Goal: Find specific page/section: Find specific page/section

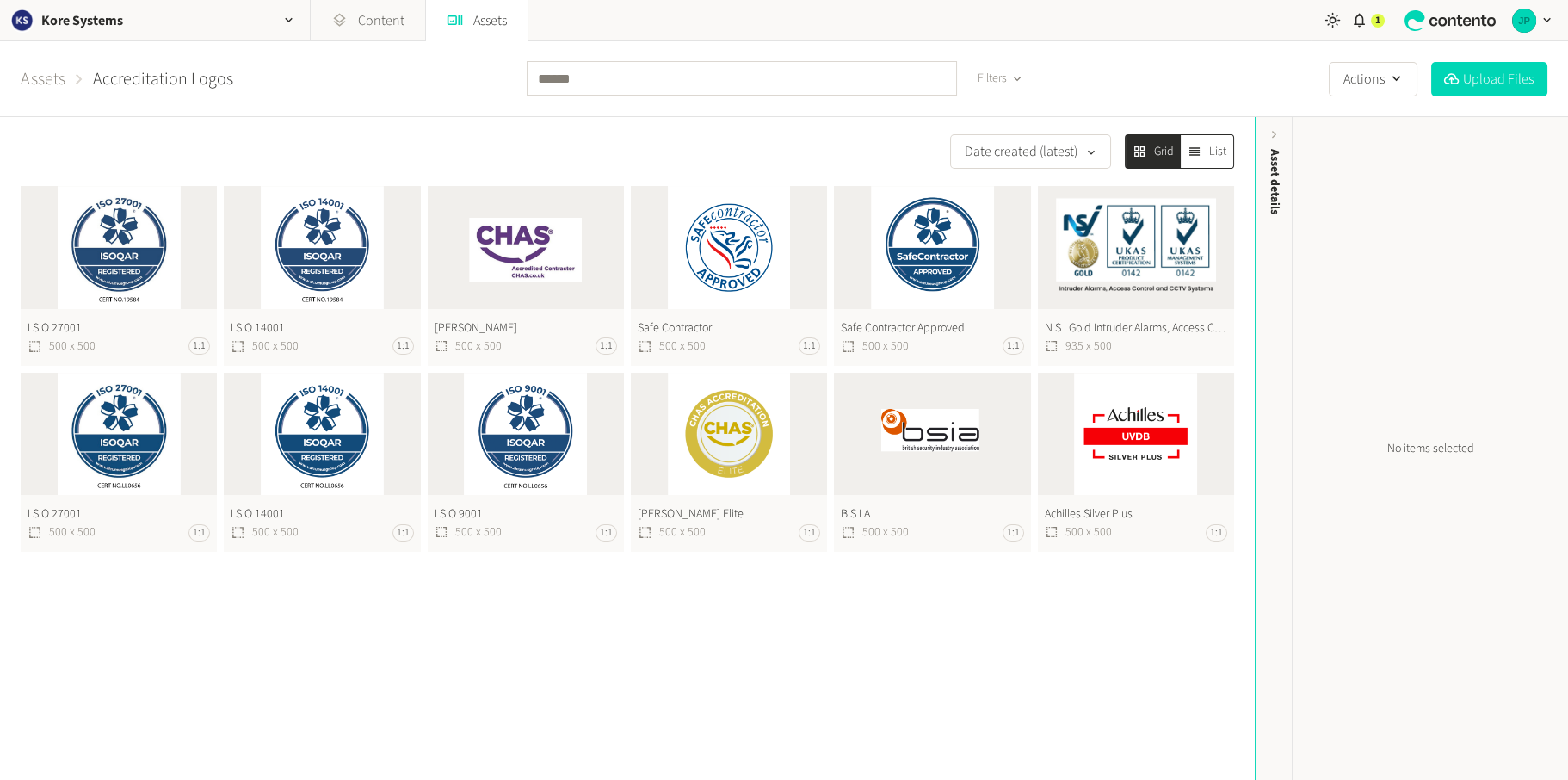
click at [125, 247] on button "I S O [PHONE_NUMBER] 1:1" at bounding box center [118, 275] width 196 height 180
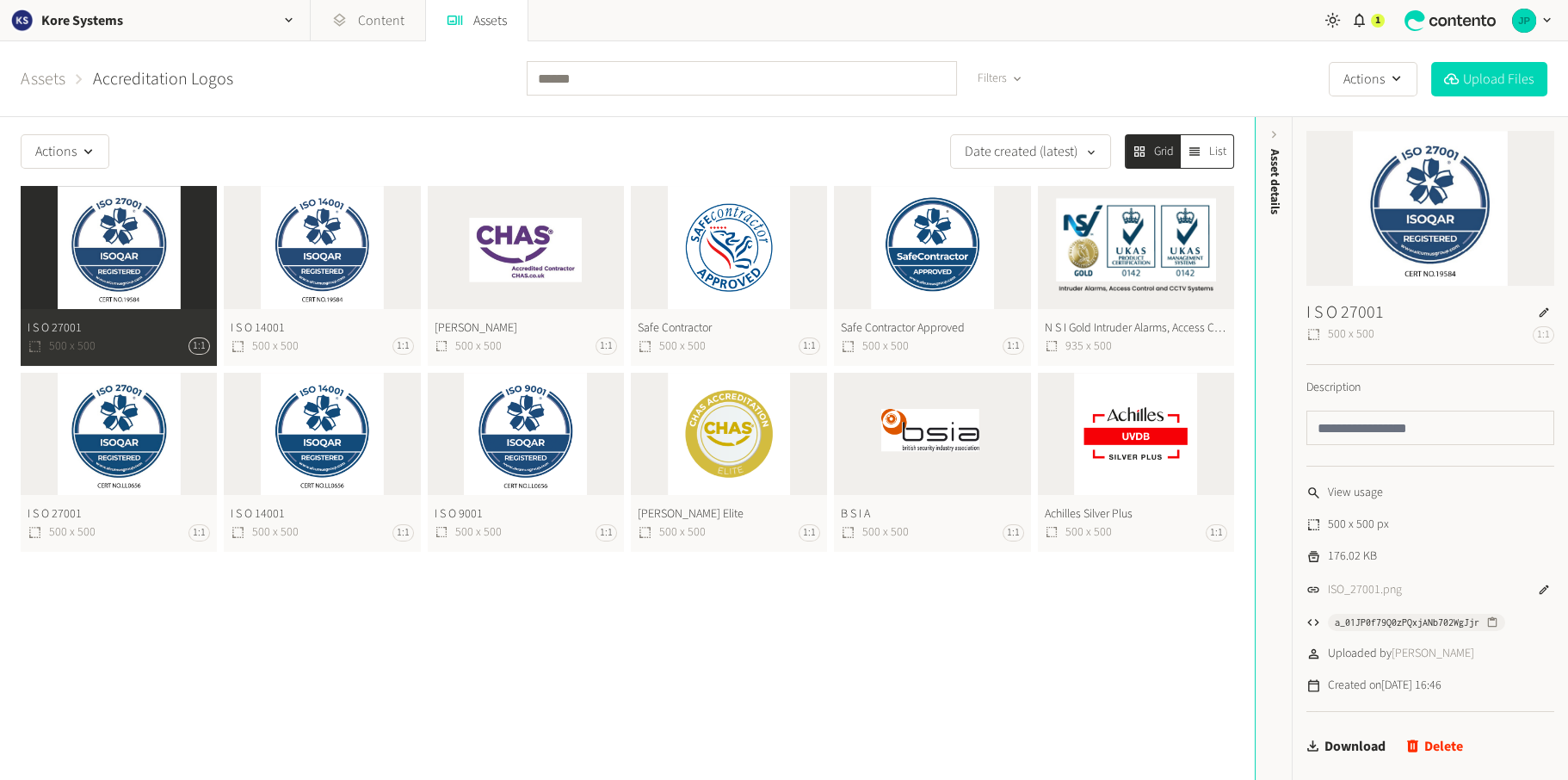
click at [621, 677] on div "Actions Date created (latest) Grid List I S O [PHONE_NUMBER] 1:1 I S O [PHONE_N…" at bounding box center [627, 447] width 1255 height 662
click at [56, 254] on button "I S O [PHONE_NUMBER] 1:1" at bounding box center [118, 275] width 196 height 180
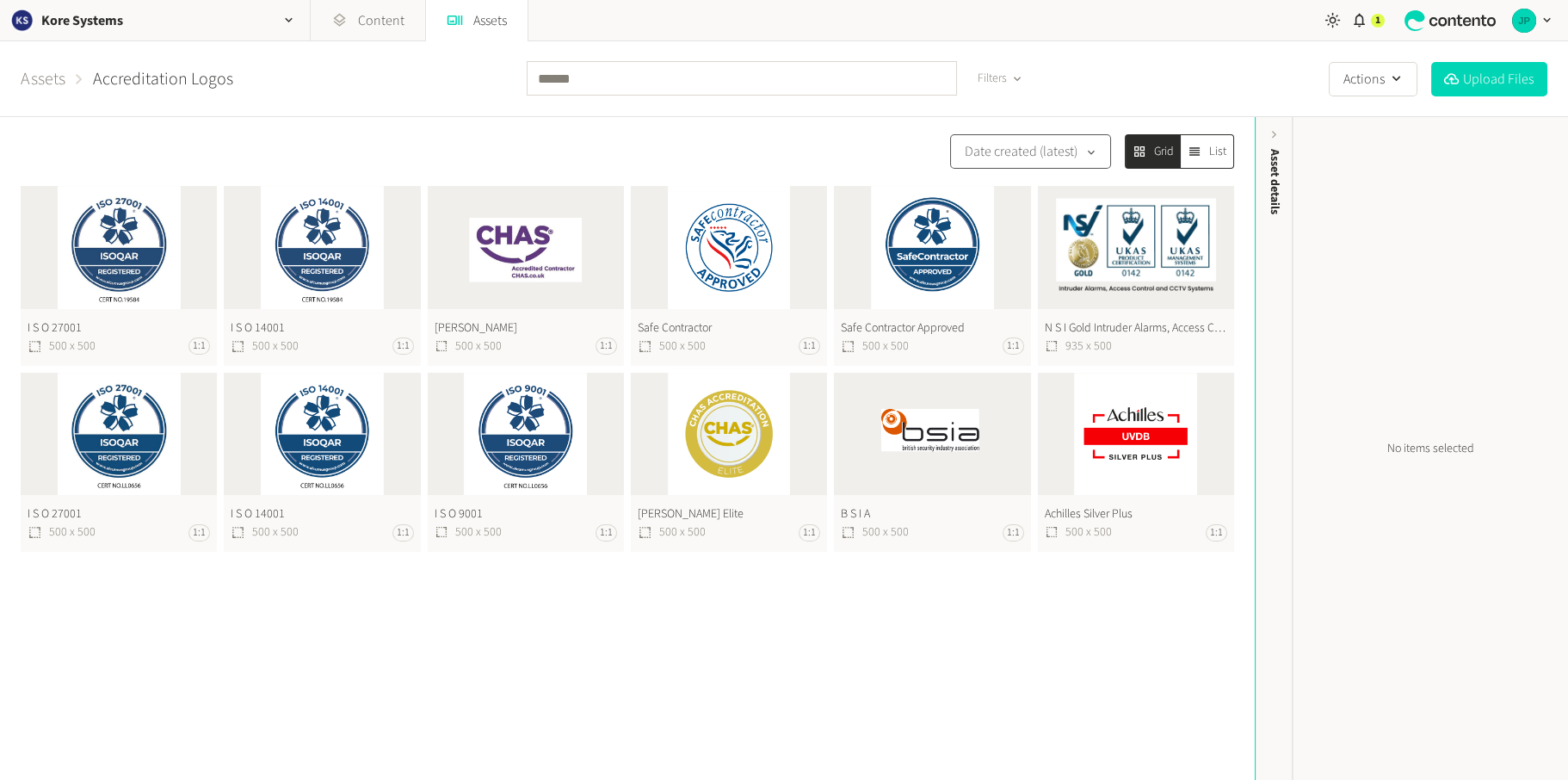
click at [1086, 155] on icon "button" at bounding box center [1091, 153] width 14 height 16
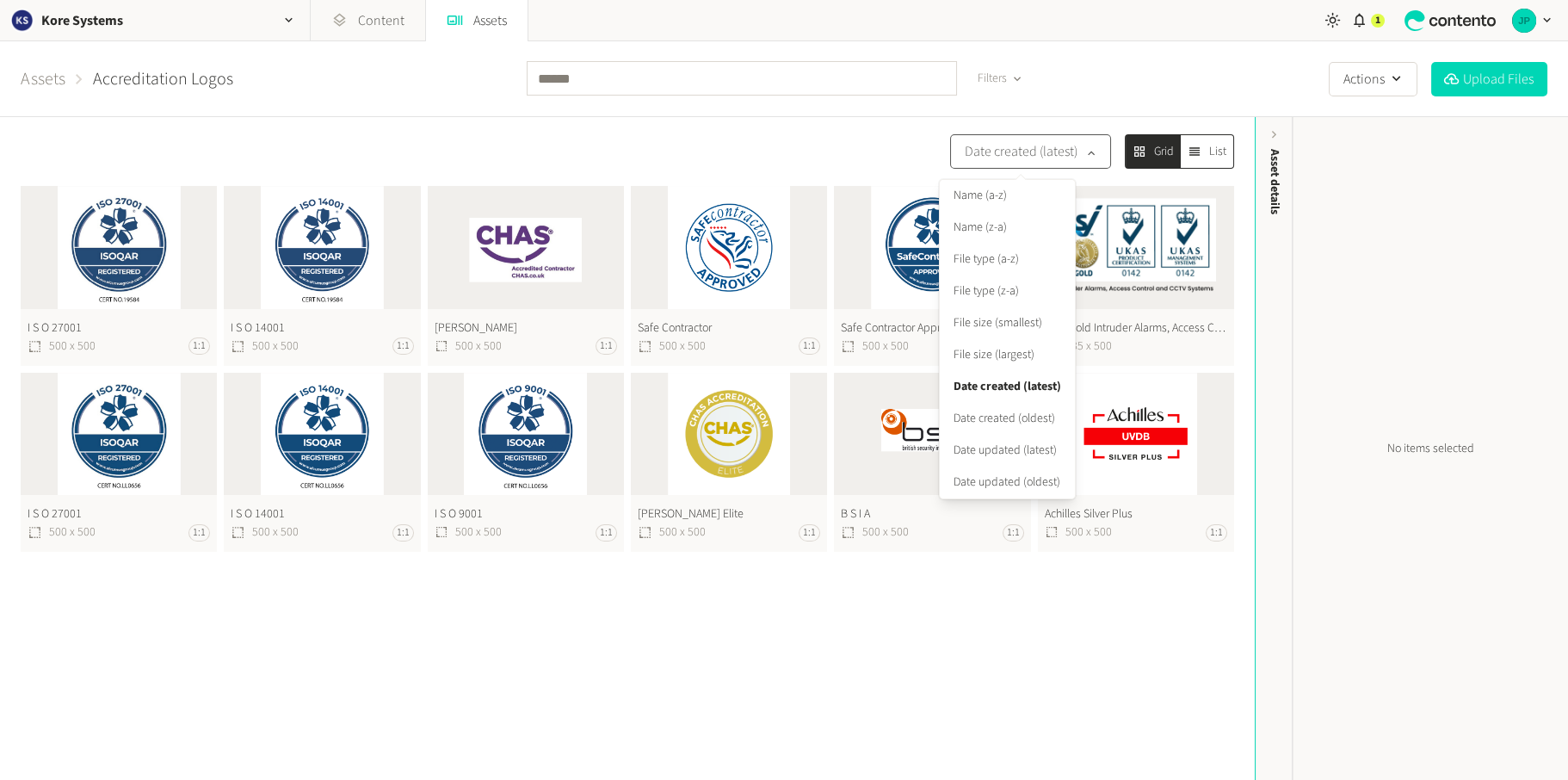
click at [1086, 155] on icon "button" at bounding box center [1091, 153] width 14 height 16
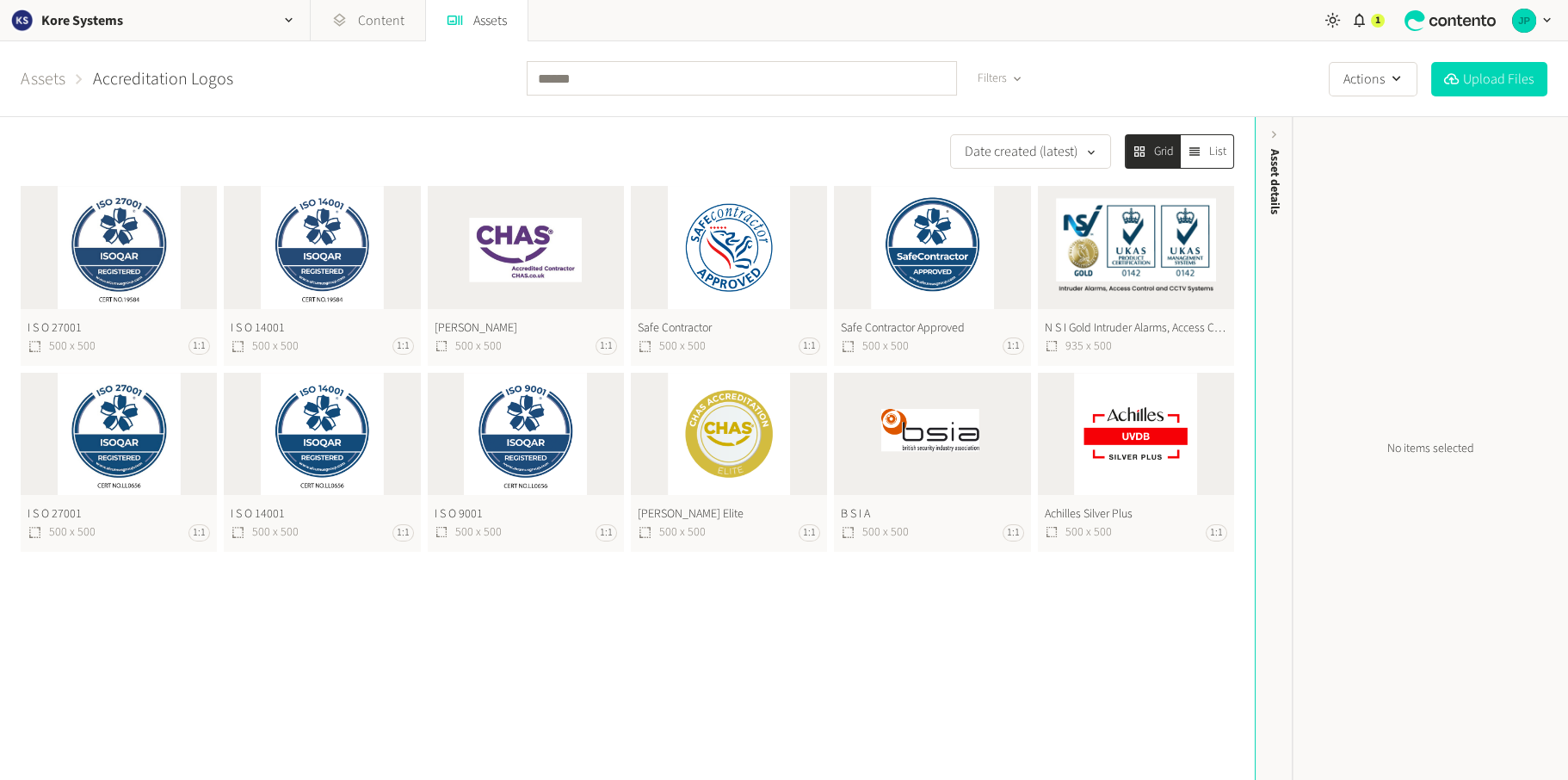
click at [937, 671] on div "Date created (latest) Grid List I S O [PHONE_NUMBER] 1:1 I S O [PHONE_NUMBER] 1…" at bounding box center [627, 447] width 1255 height 662
click at [146, 458] on button "I S O [PHONE_NUMBER] 1:1" at bounding box center [118, 462] width 196 height 180
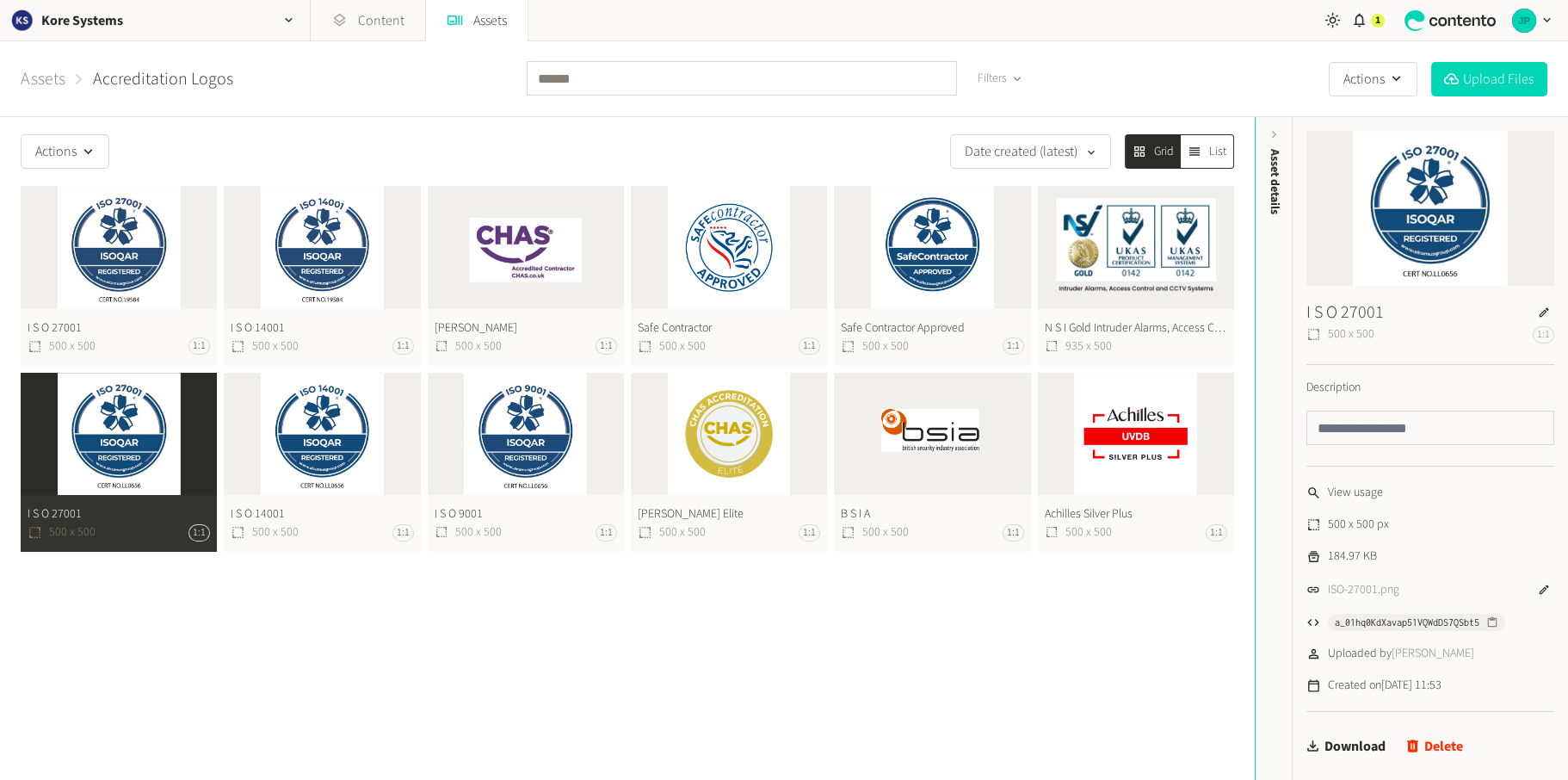
click at [334, 448] on button "I S O [PHONE_NUMBER] 1:1" at bounding box center [322, 462] width 196 height 180
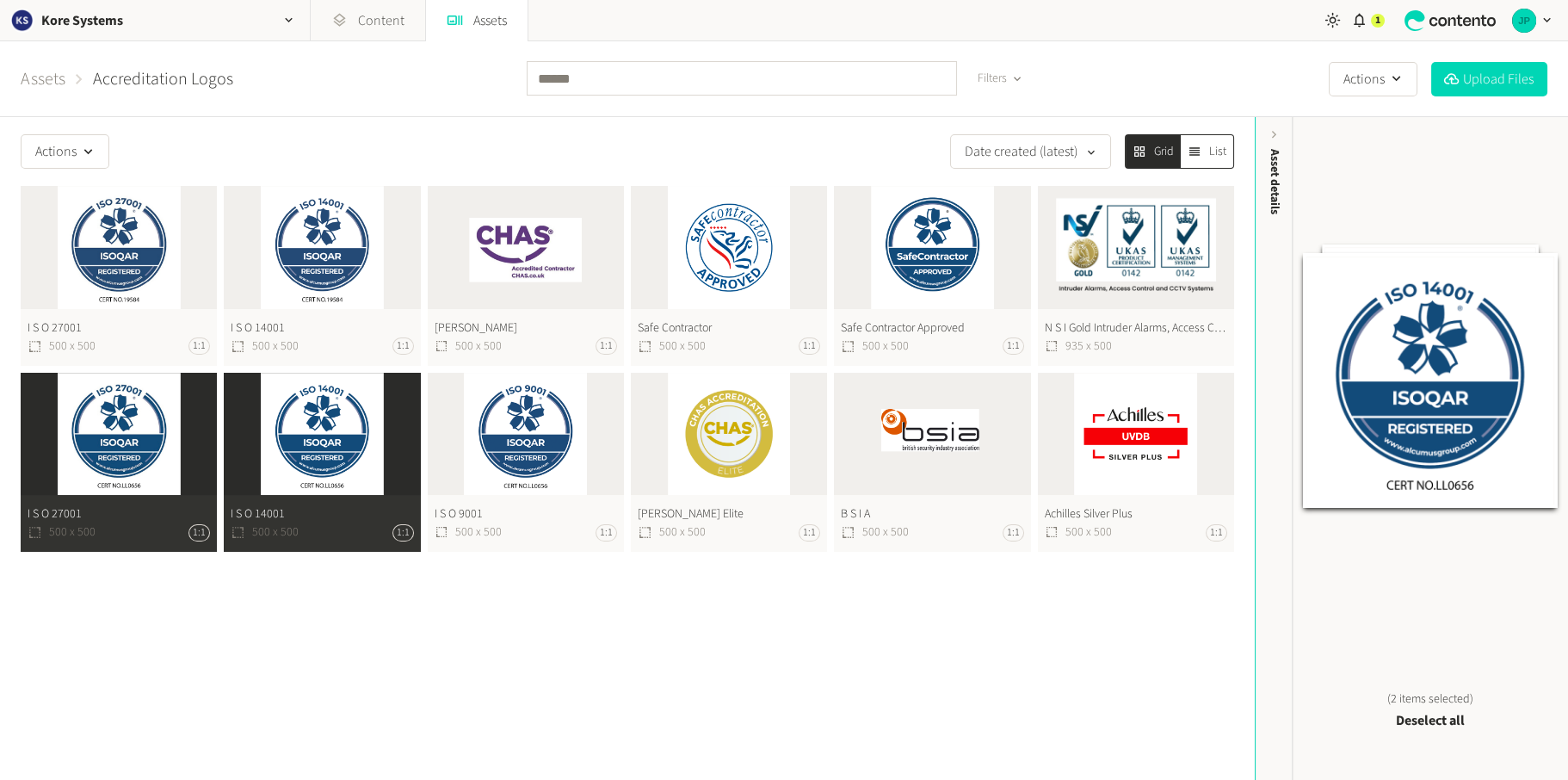
click at [142, 432] on button "I S O [PHONE_NUMBER] 1:1" at bounding box center [118, 462] width 196 height 180
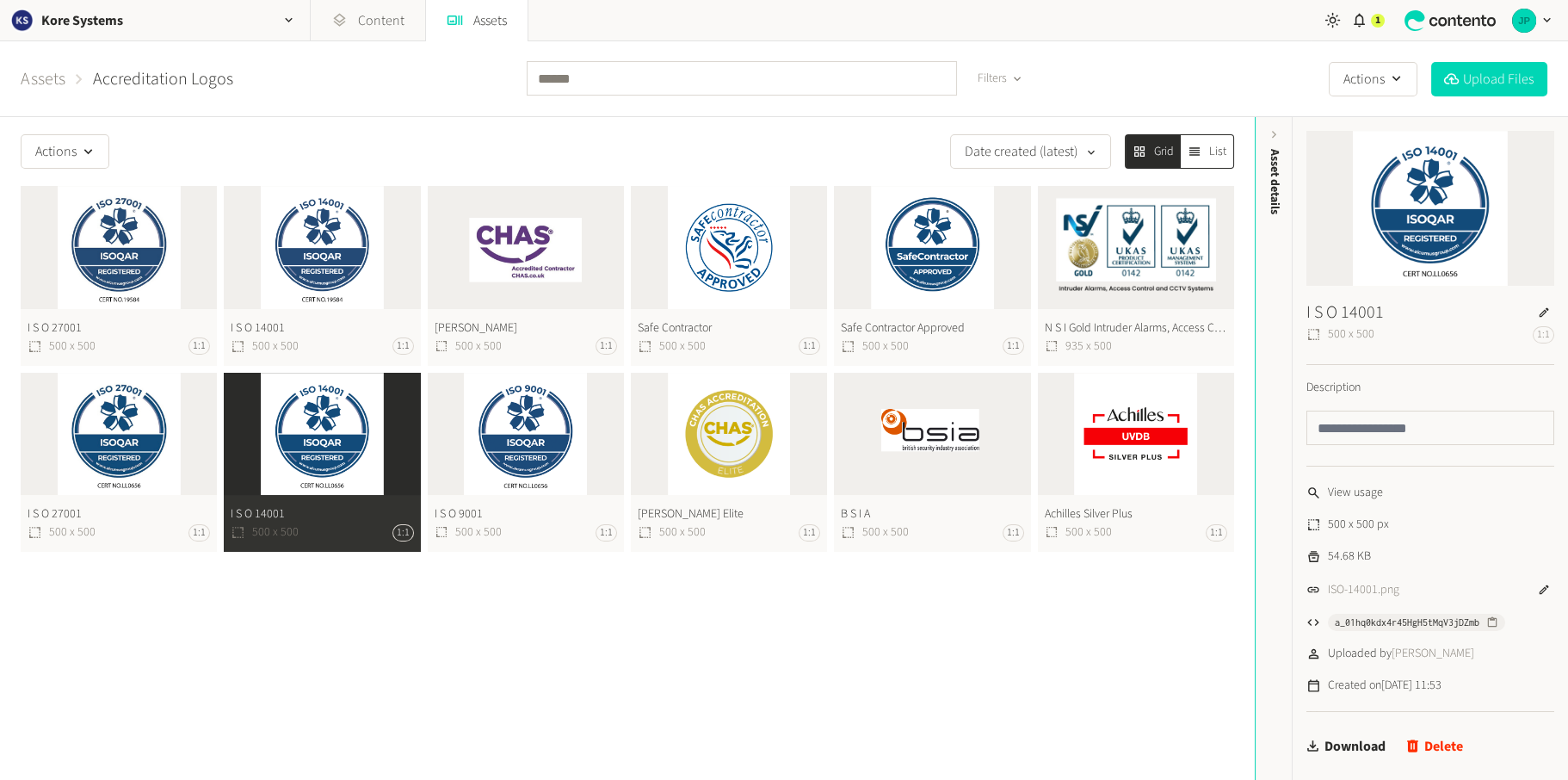
click at [335, 453] on button "I S O [PHONE_NUMBER] 1:1" at bounding box center [322, 462] width 196 height 180
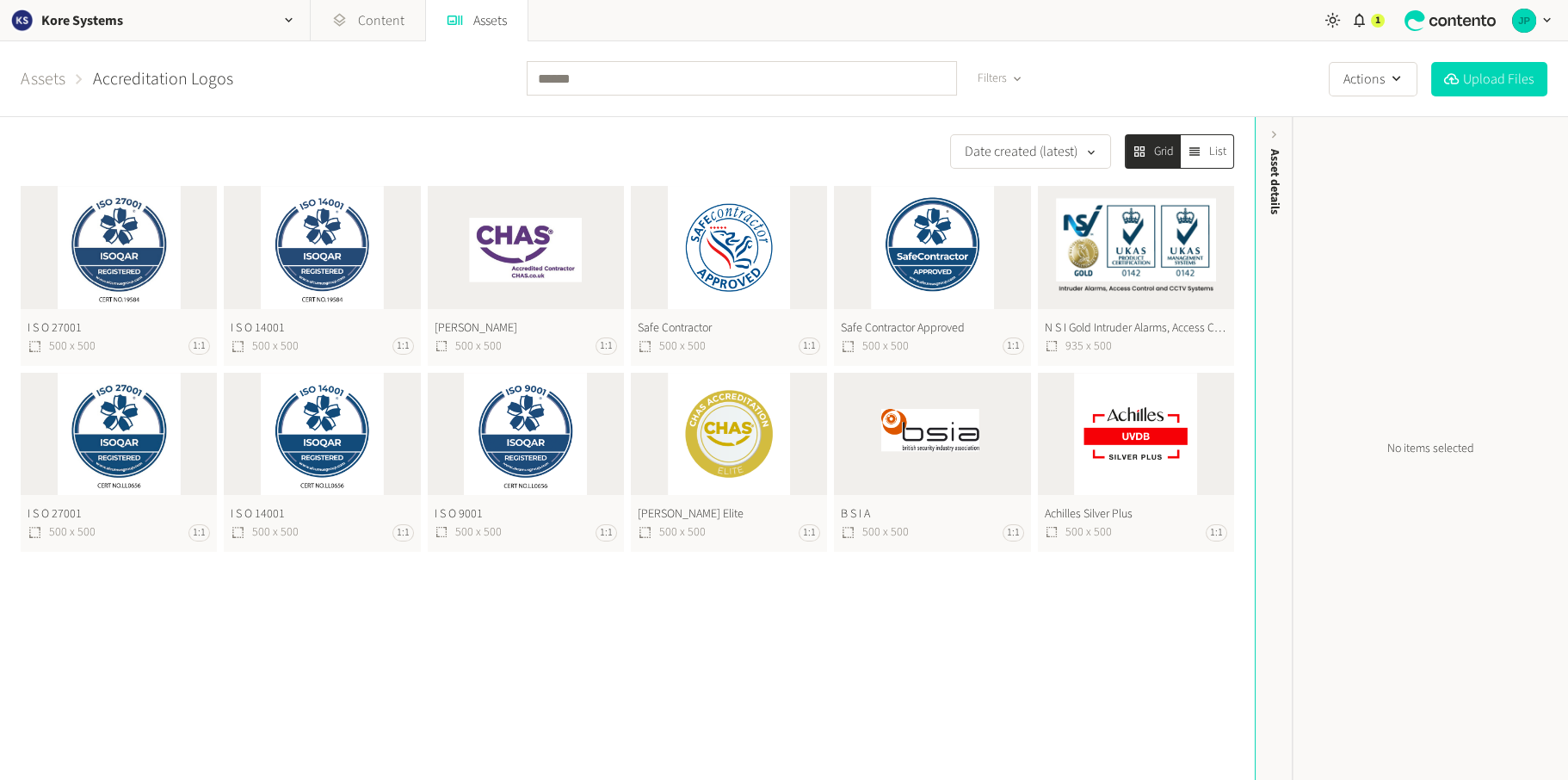
click at [502, 443] on button "I S O [PHONE_NUMBER] 1:1" at bounding box center [525, 462] width 196 height 180
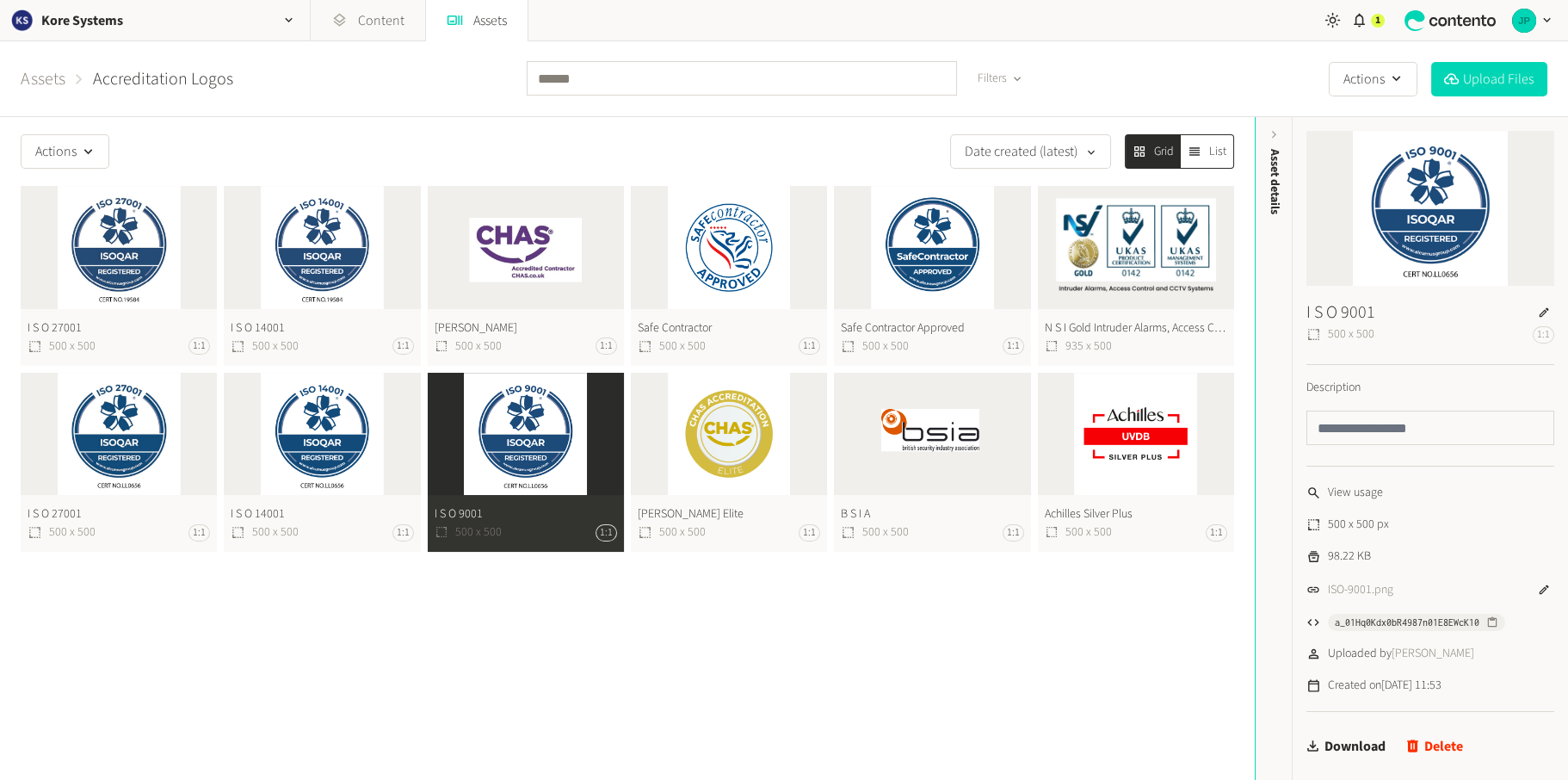
click at [530, 456] on button "I S O [PHONE_NUMBER] 1:1" at bounding box center [525, 462] width 196 height 180
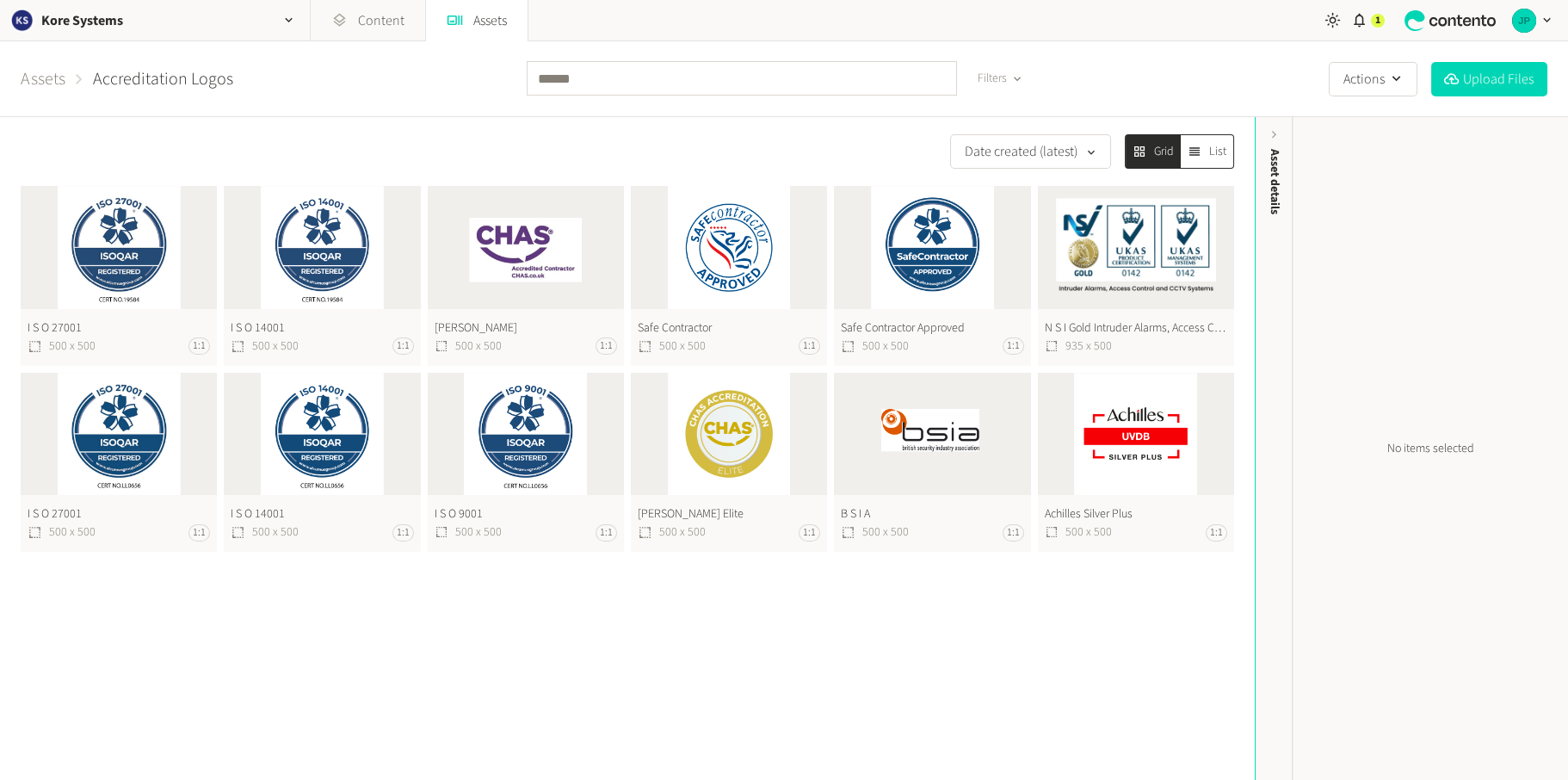
click at [1115, 439] on button "Achilles Silver Plus 500 x 500 1:1" at bounding box center [1135, 462] width 196 height 180
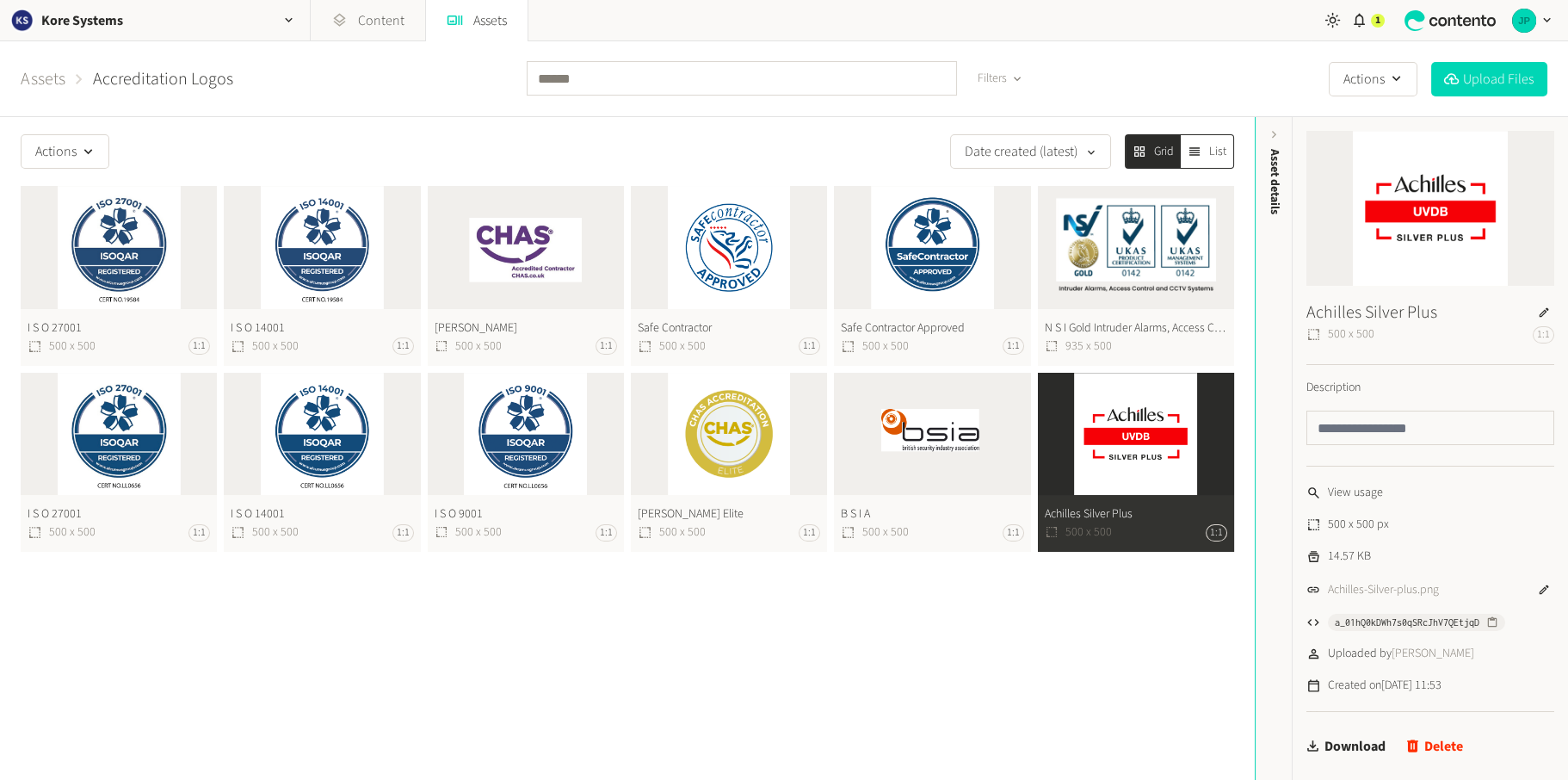
click at [1115, 439] on button "Achilles Silver Plus 500 x 500 1:1" at bounding box center [1135, 462] width 196 height 180
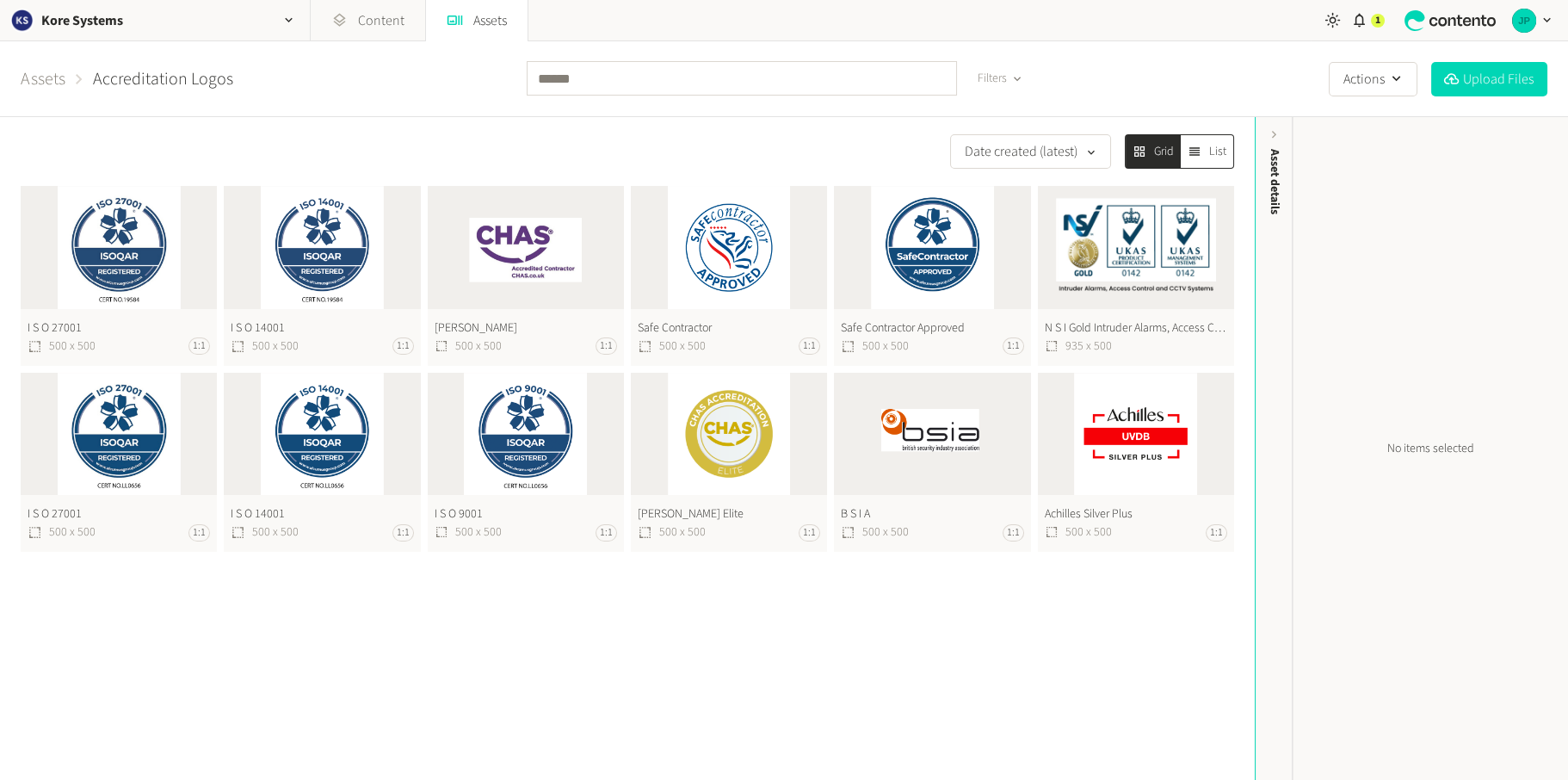
click at [1108, 247] on button "N S I Gold Intruder Alarms, Access Control And C C T V Systems 935 x 500" at bounding box center [1135, 275] width 196 height 180
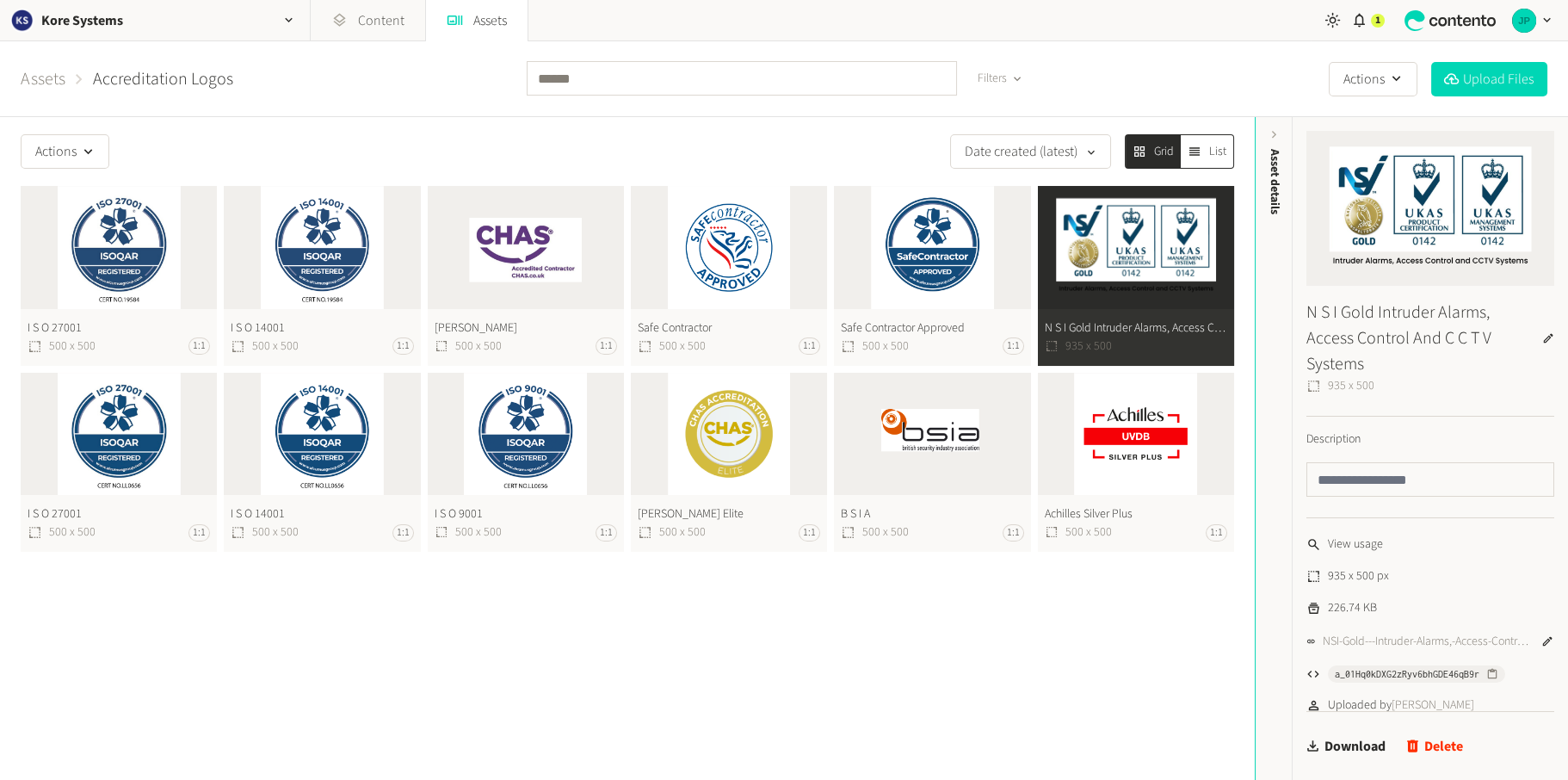
click at [1102, 253] on button "N S I Gold Intruder Alarms, Access Control And C C T V Systems 935 x 500" at bounding box center [1135, 275] width 196 height 180
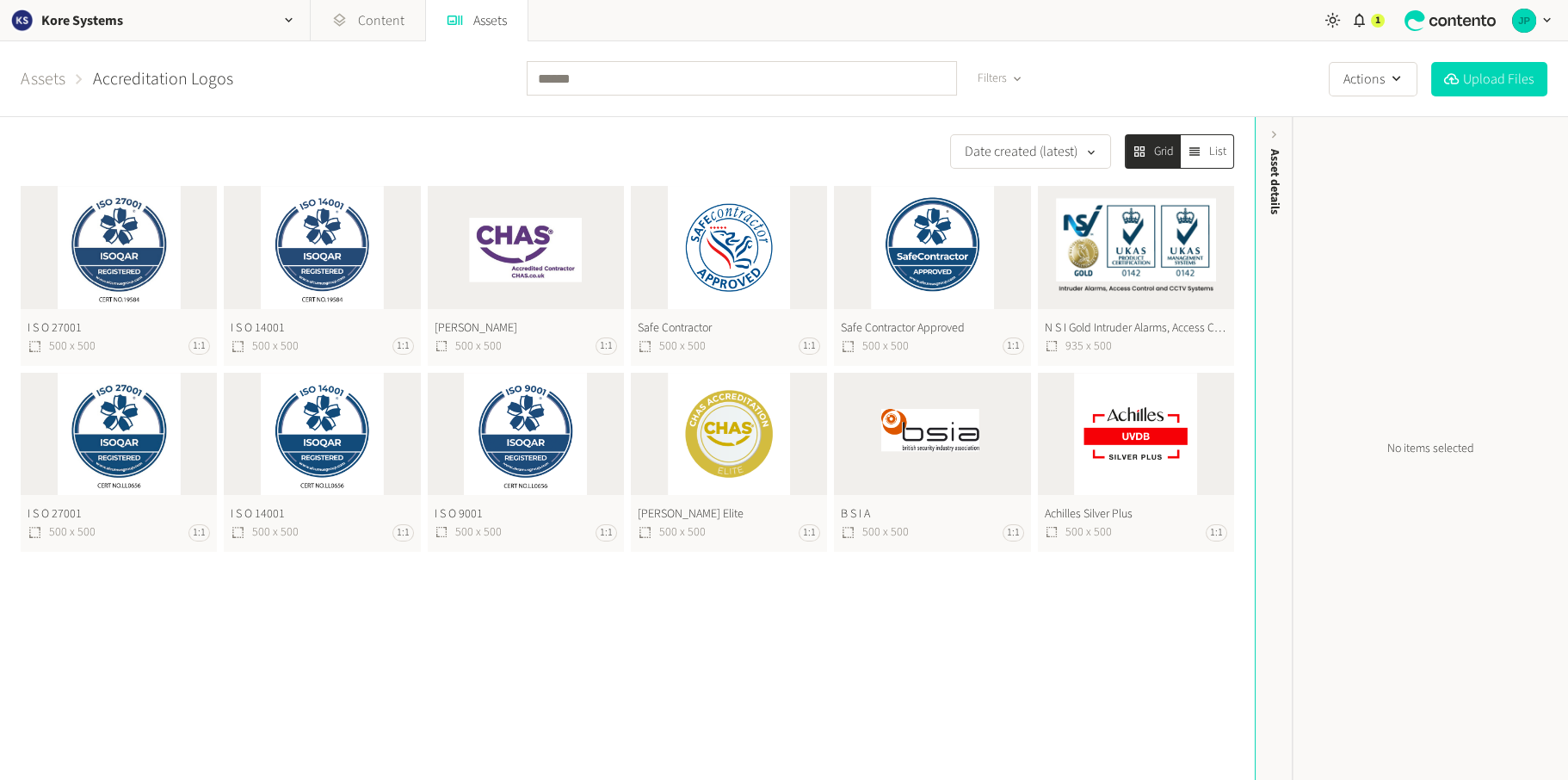
click at [932, 250] on button "Safe Contractor Approved 500 x 500 1:1" at bounding box center [931, 275] width 196 height 180
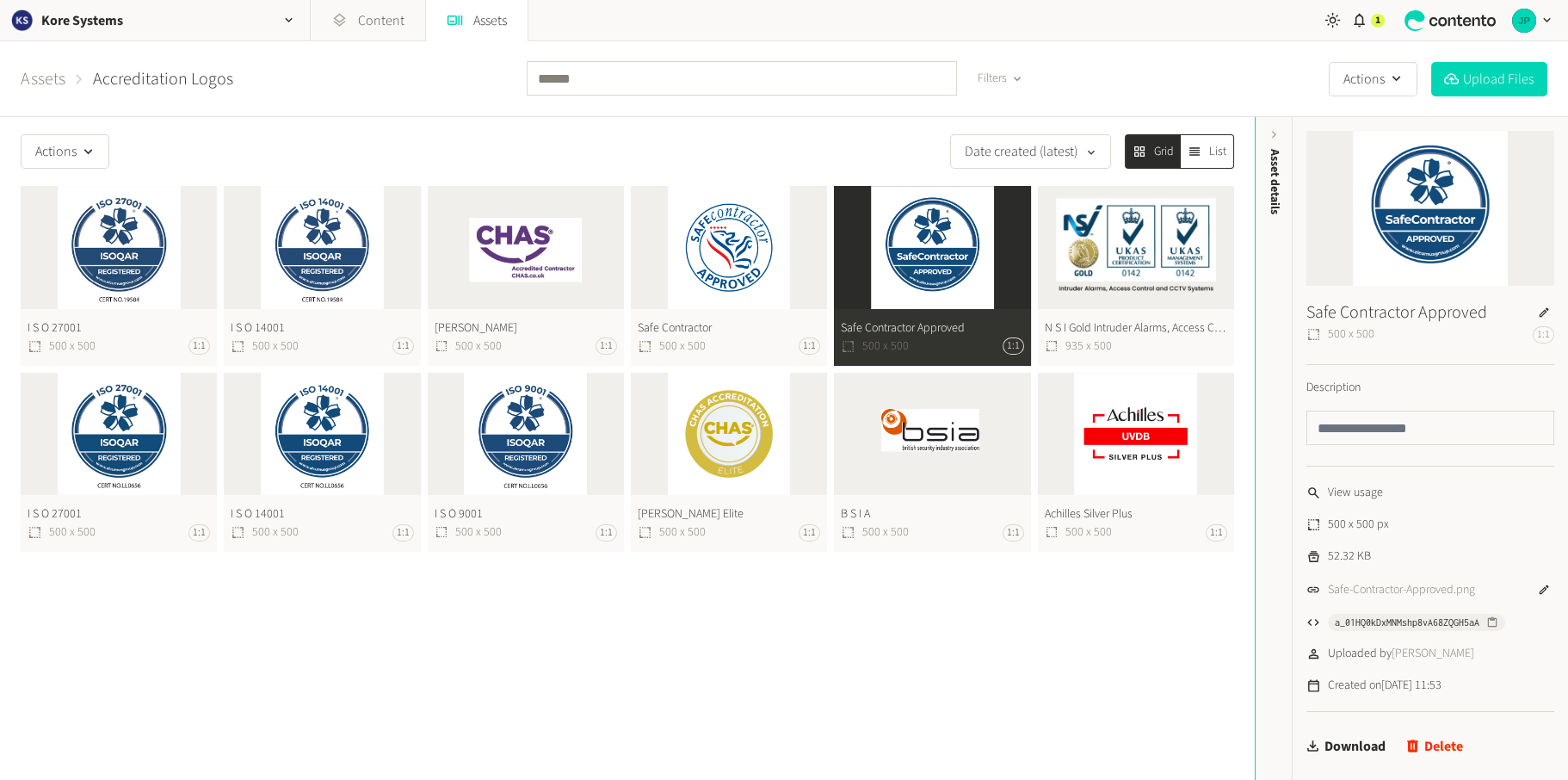
click at [726, 257] on button "Safe Contractor 500 x 500 1:1" at bounding box center [728, 275] width 196 height 180
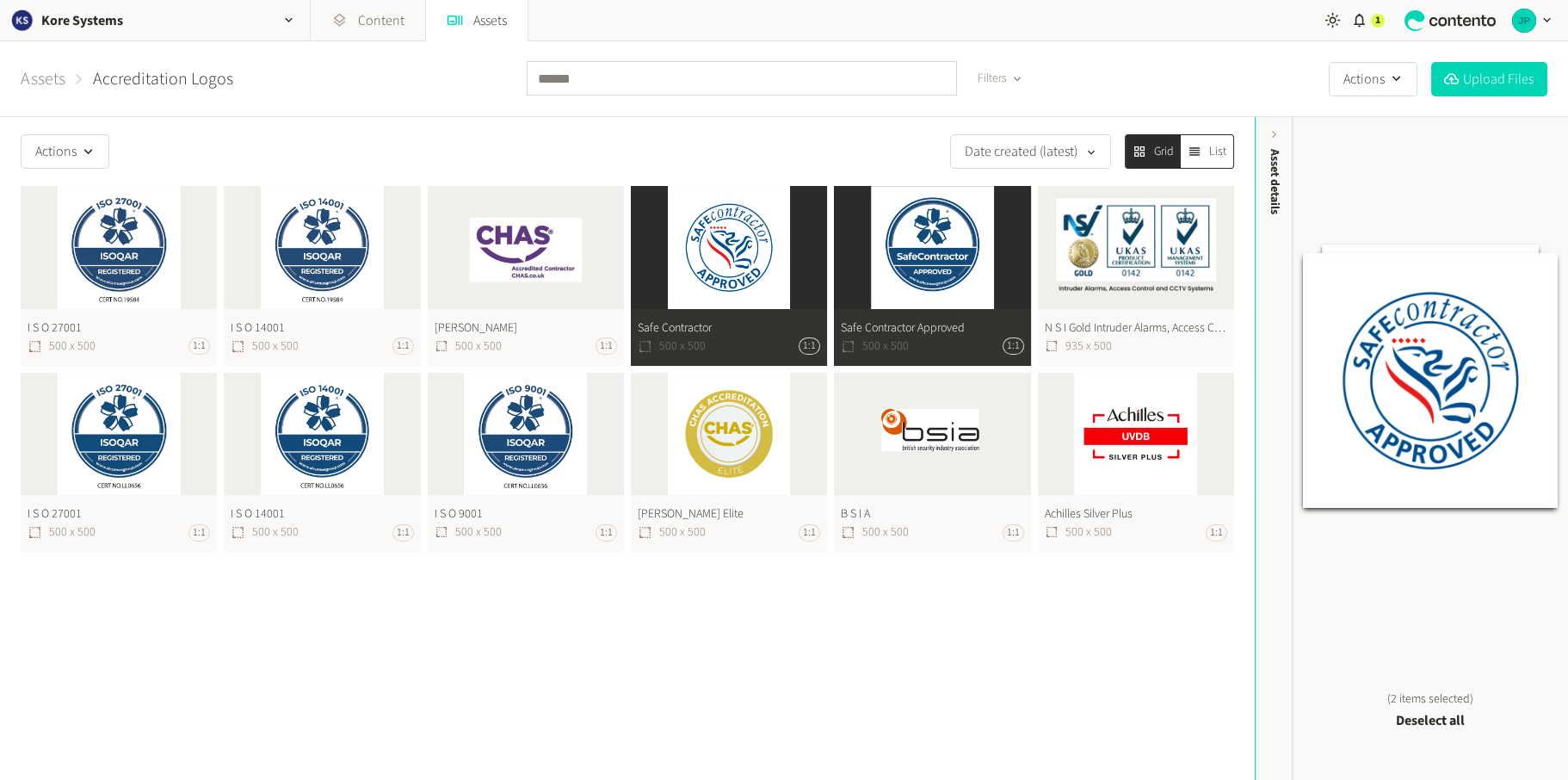
click at [726, 257] on button "Safe Contractor 500 x 500 1:1" at bounding box center [728, 275] width 196 height 180
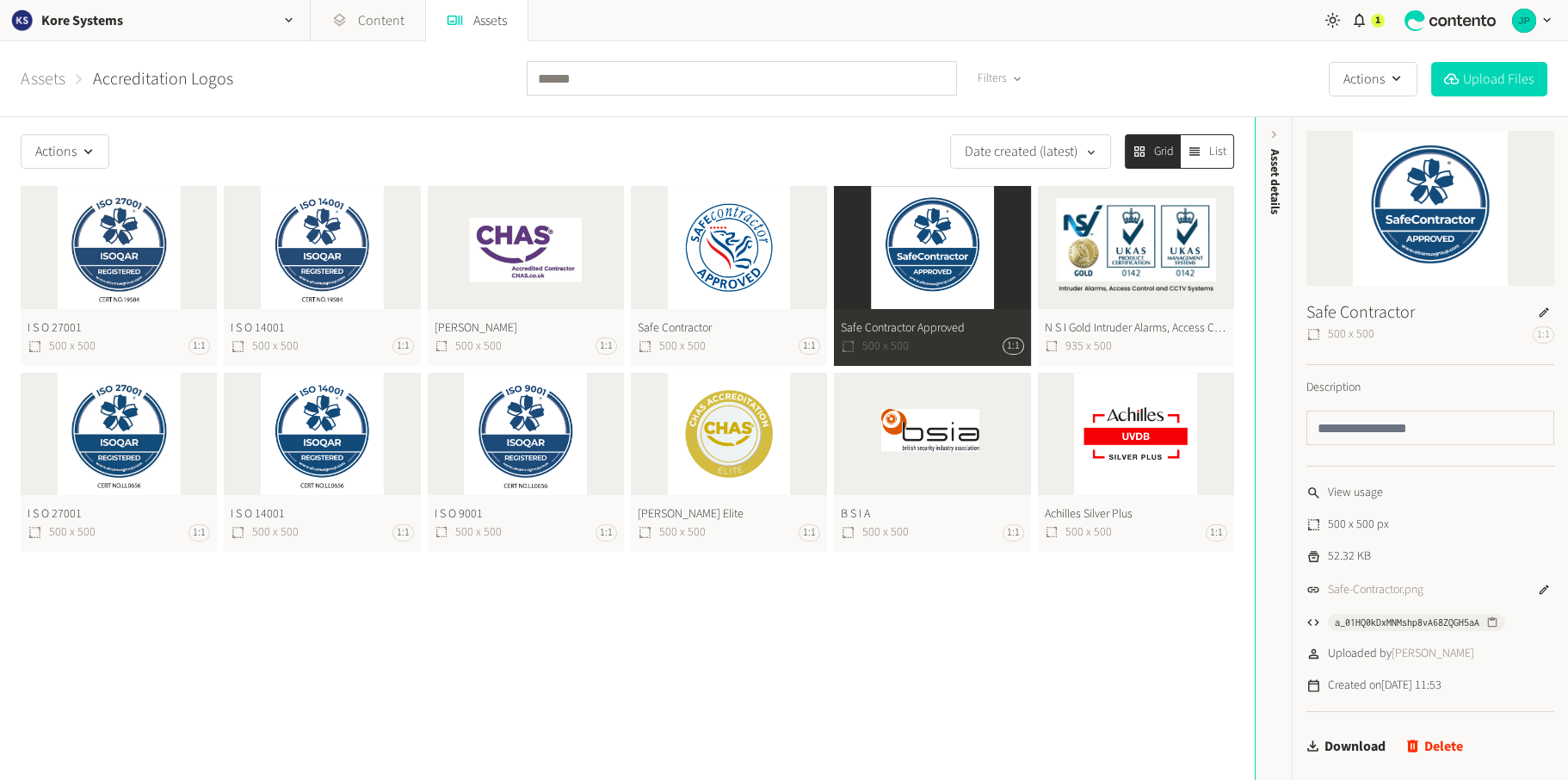
click at [919, 257] on button "Safe Contractor Approved 500 x 500 1:1" at bounding box center [931, 275] width 196 height 180
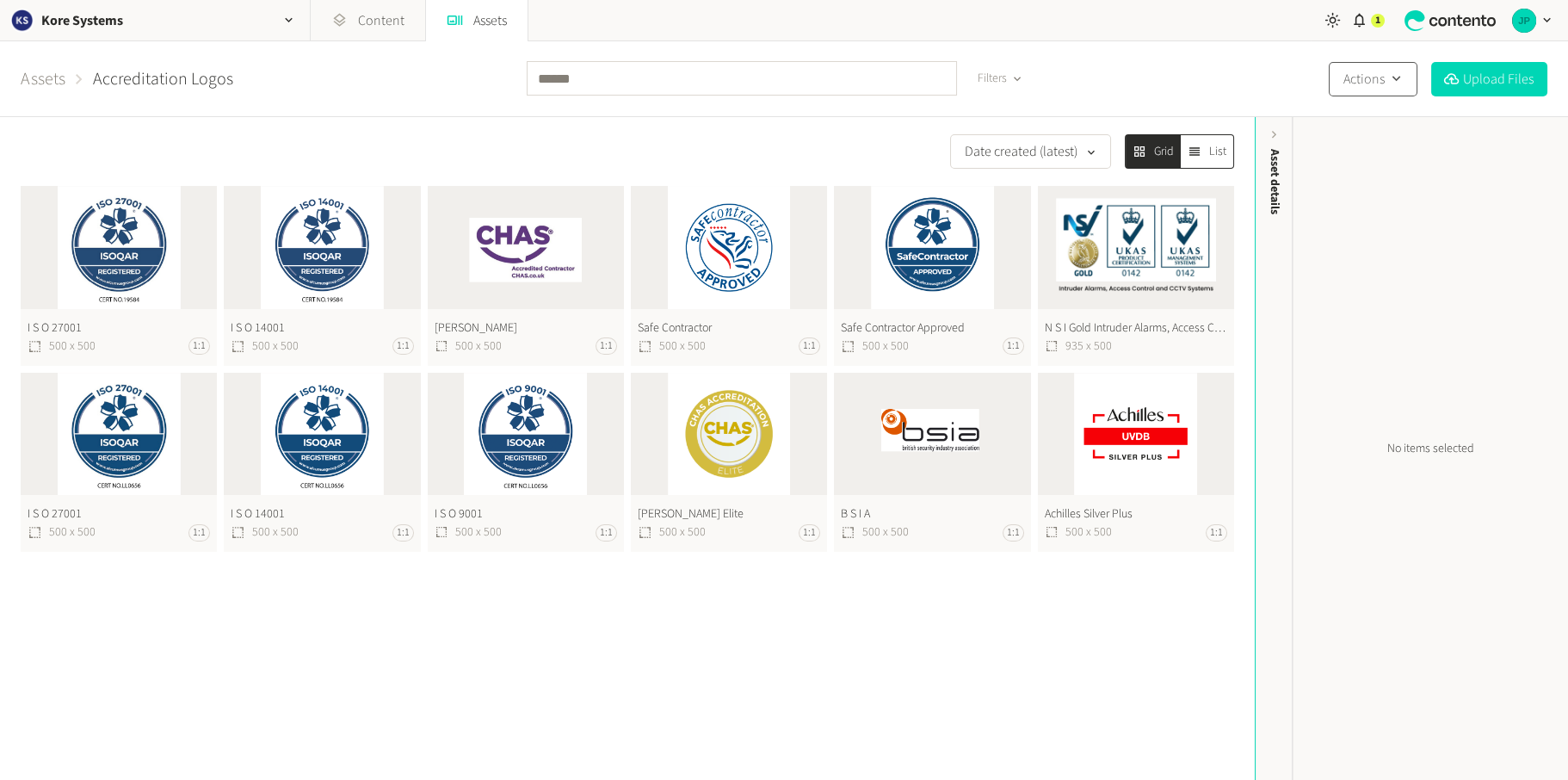
click at [1384, 90] on button "Actions" at bounding box center [1373, 79] width 88 height 35
click at [1254, 76] on div "Assets Accreditation Logos Filters Actions Upload Files" at bounding box center [784, 78] width 1568 height 76
click at [1358, 23] on icon "button" at bounding box center [1359, 20] width 16 height 16
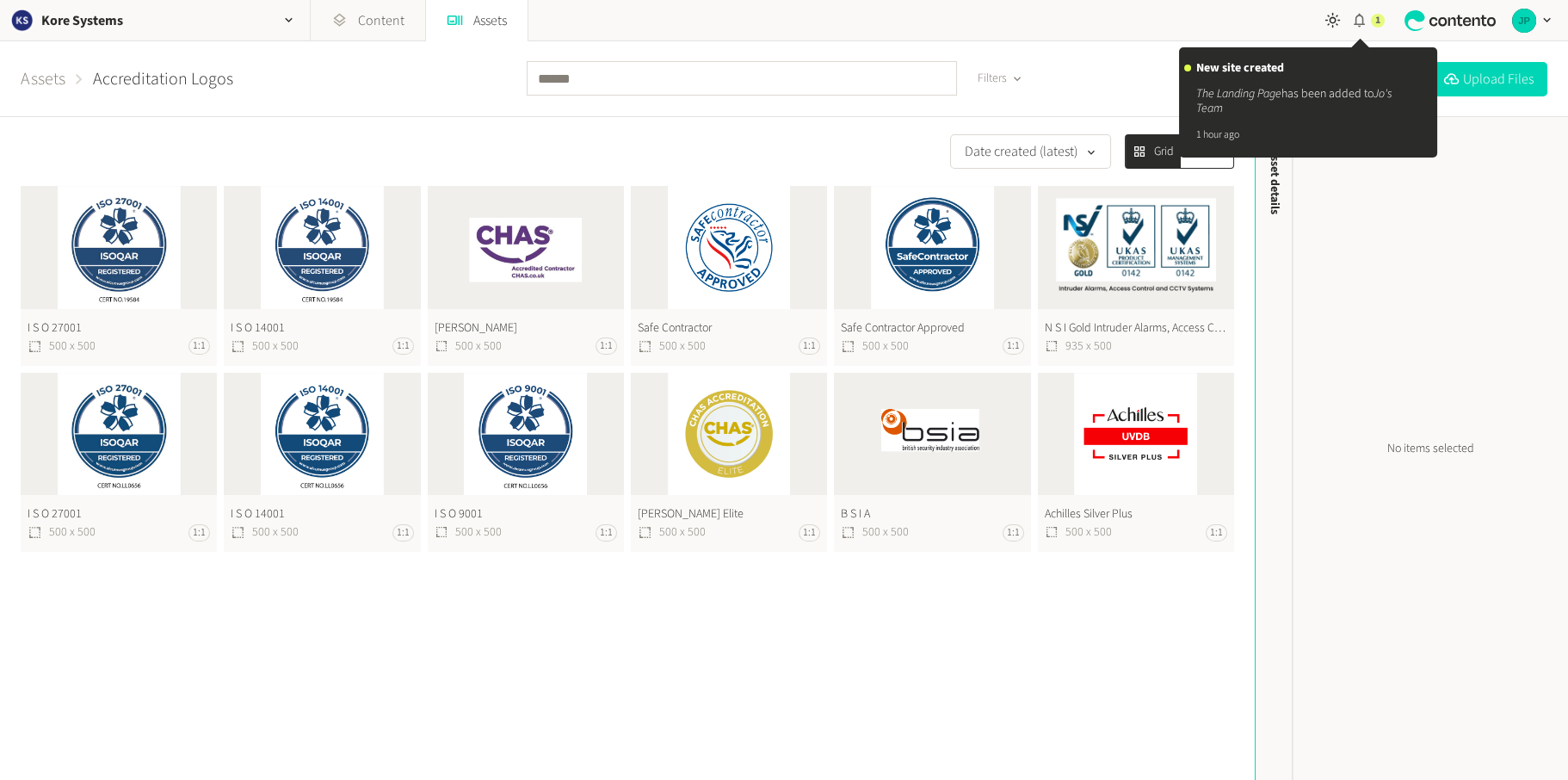
click at [1358, 23] on icon "button" at bounding box center [1359, 20] width 16 height 16
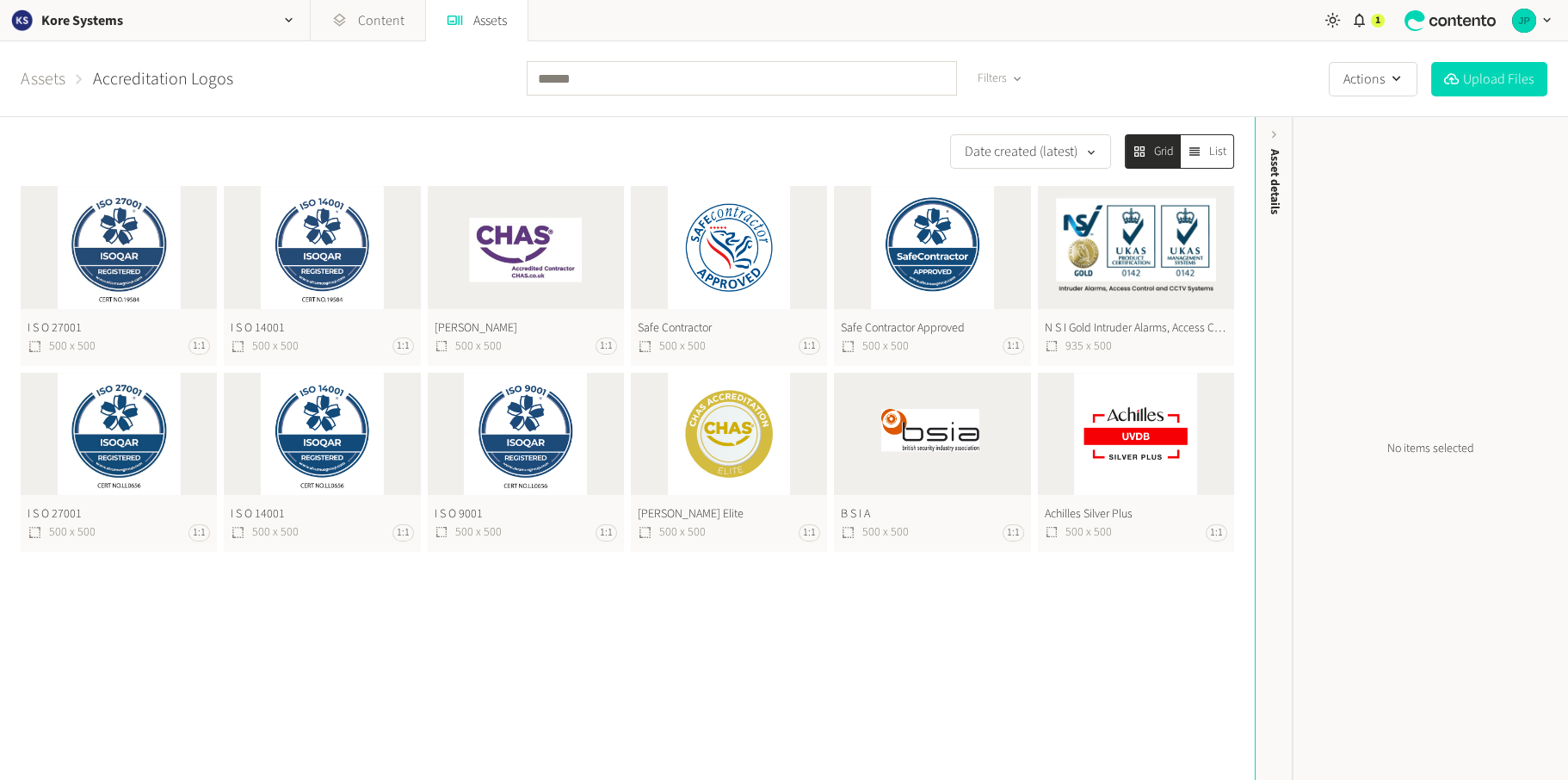
click at [1547, 24] on icon "button" at bounding box center [1547, 20] width 15 height 15
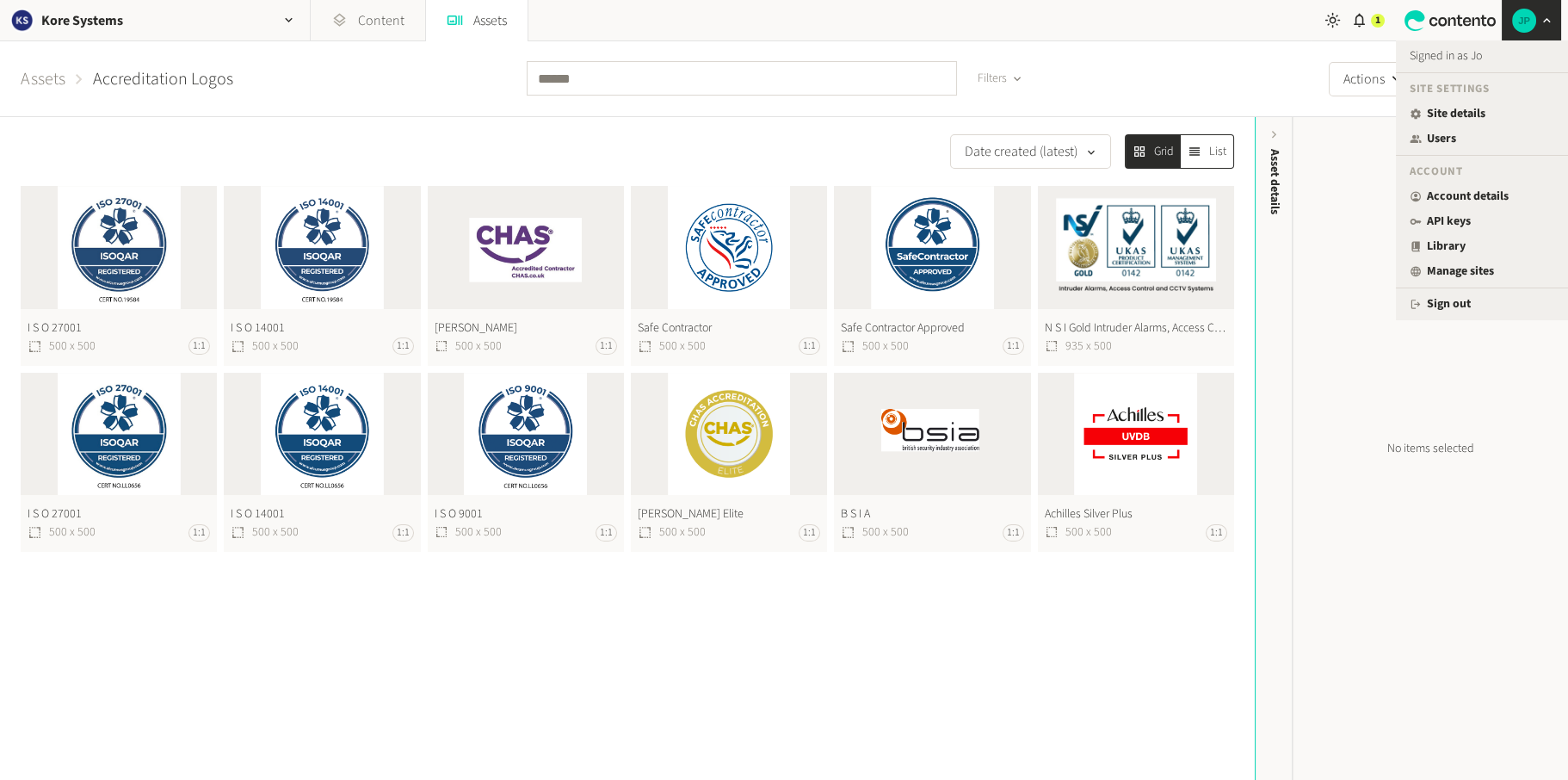
click at [1242, 24] on nav "Kore Systems Content Assets" at bounding box center [655, 20] width 1311 height 41
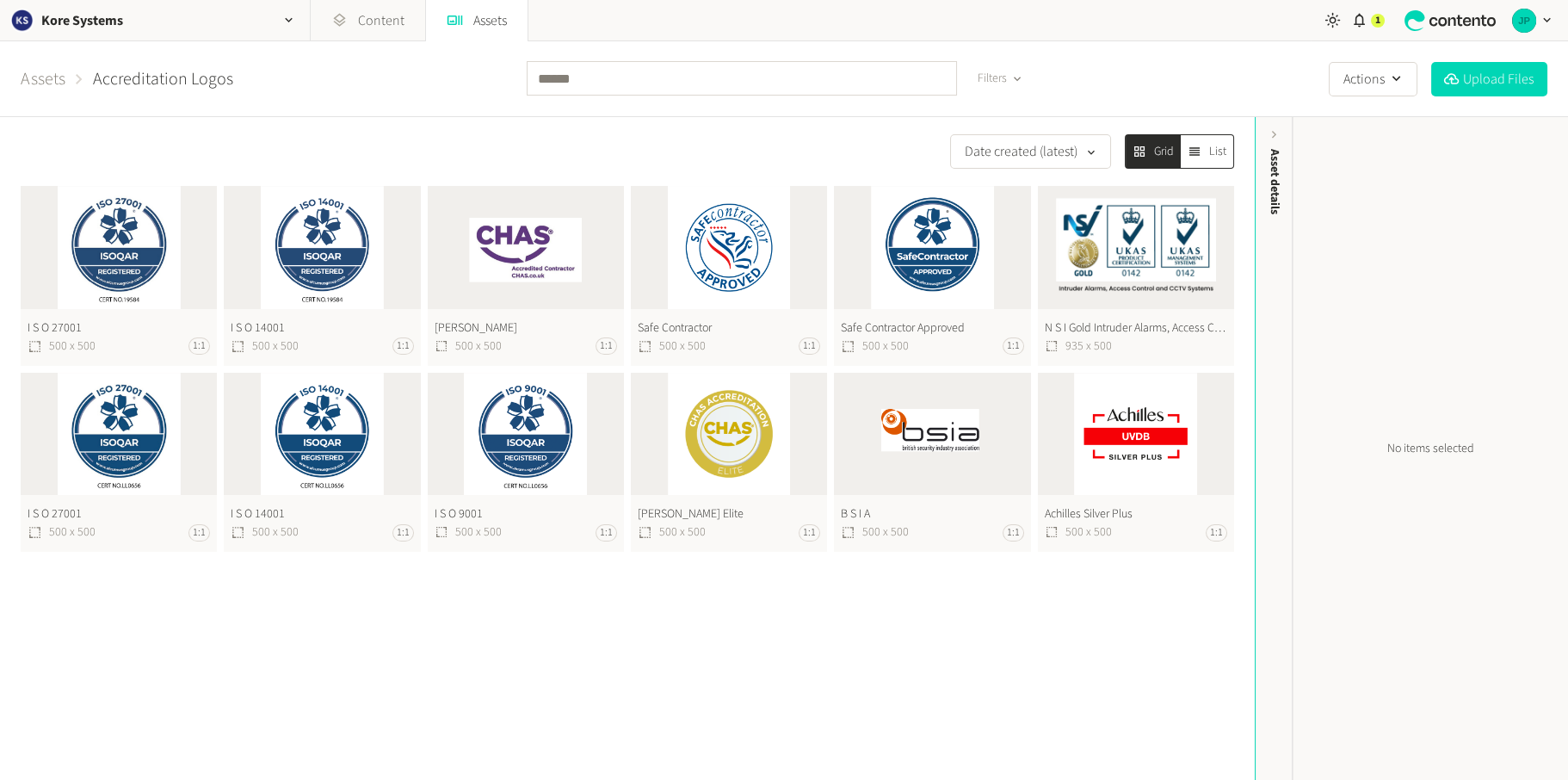
click at [332, 666] on div "Date created (latest) Grid List I S O [PHONE_NUMBER] 1:1 I S O [PHONE_NUMBER] 1…" at bounding box center [627, 447] width 1255 height 662
